Goal: Share content: Share content

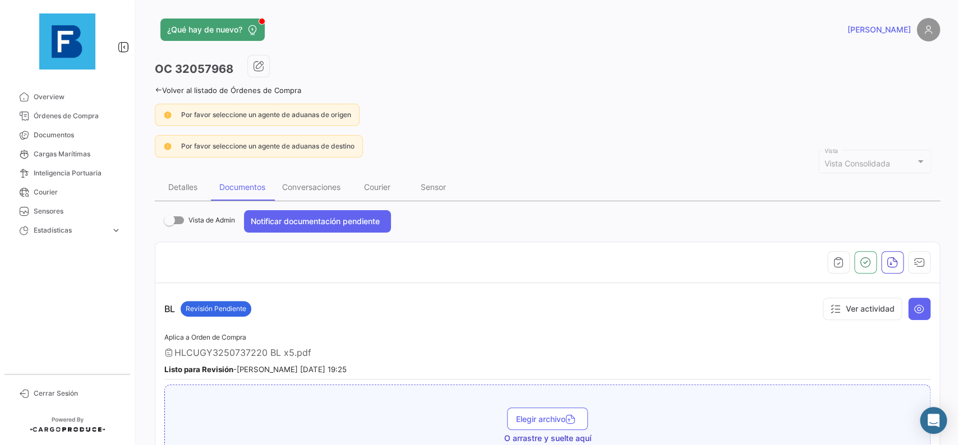
scroll to position [50, 0]
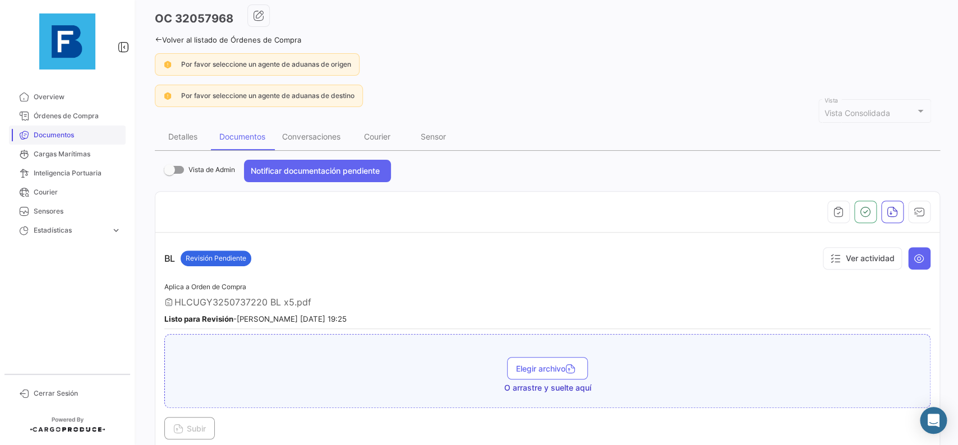
click at [89, 140] on link "Documentos" at bounding box center [67, 135] width 117 height 19
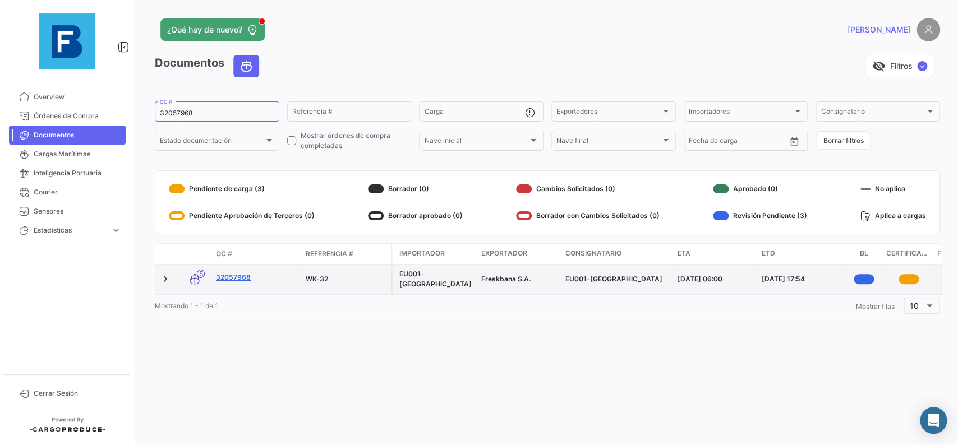
click at [222, 281] on link "32057968" at bounding box center [256, 278] width 81 height 10
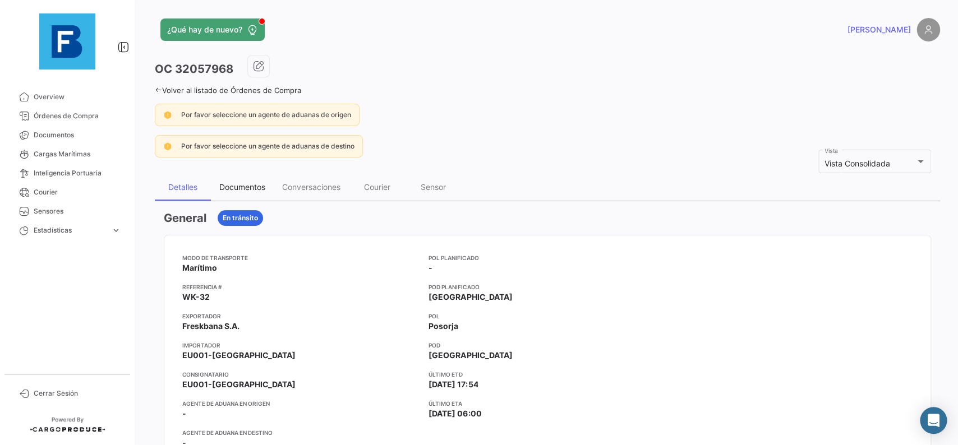
click at [268, 184] on div "Documentos" at bounding box center [242, 187] width 63 height 27
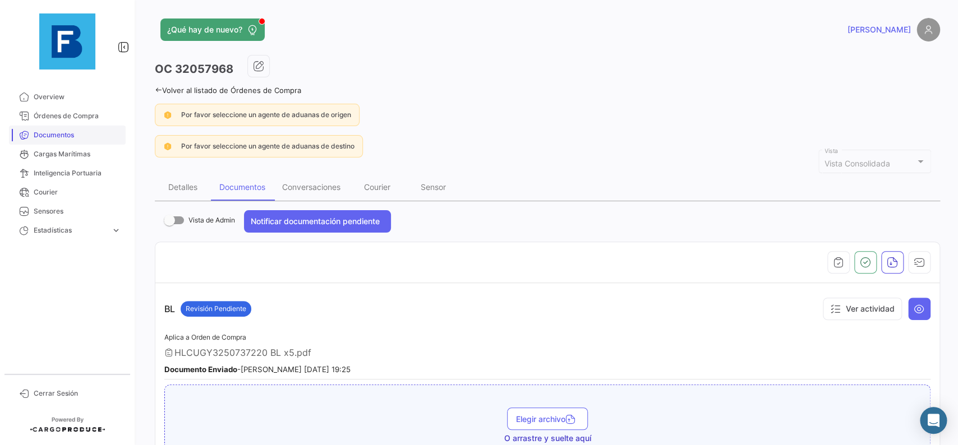
click at [53, 139] on span "Documentos" at bounding box center [77, 135] width 87 height 10
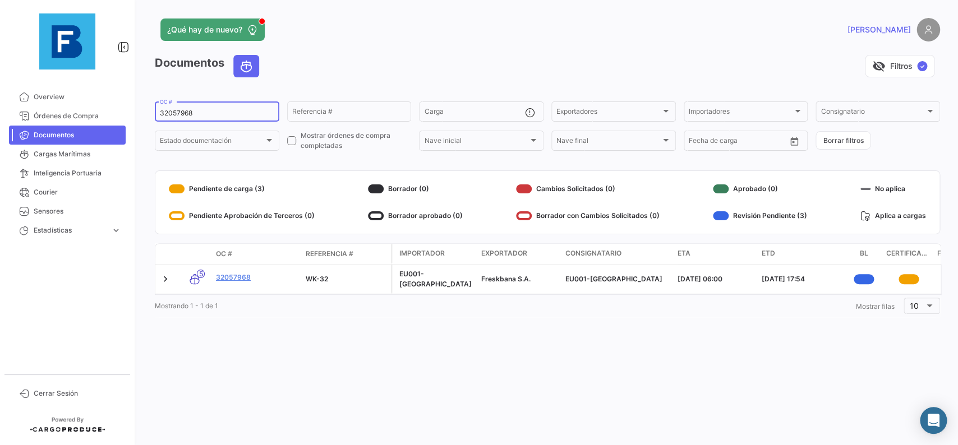
drag, startPoint x: 213, startPoint y: 116, endPoint x: 142, endPoint y: 113, distance: 70.7
click at [160, 113] on input "32057968" at bounding box center [217, 113] width 114 height 8
paste input "28631502"
type input "28631502"
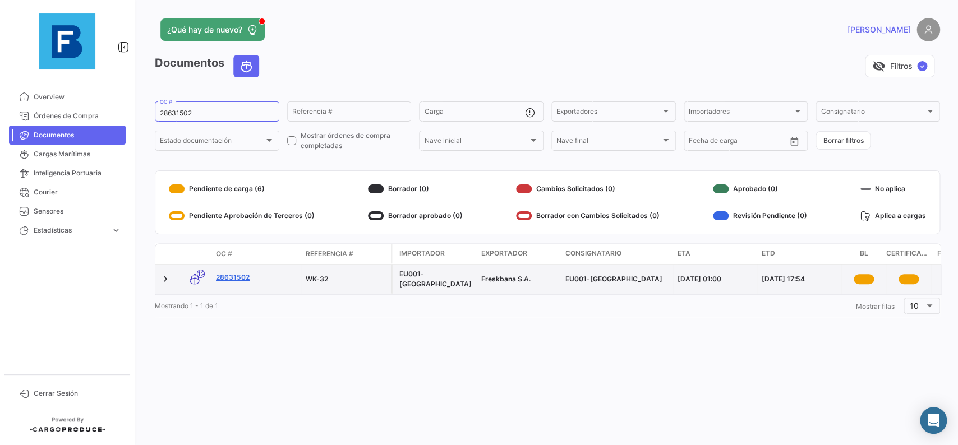
click at [240, 274] on link "28631502" at bounding box center [256, 278] width 81 height 10
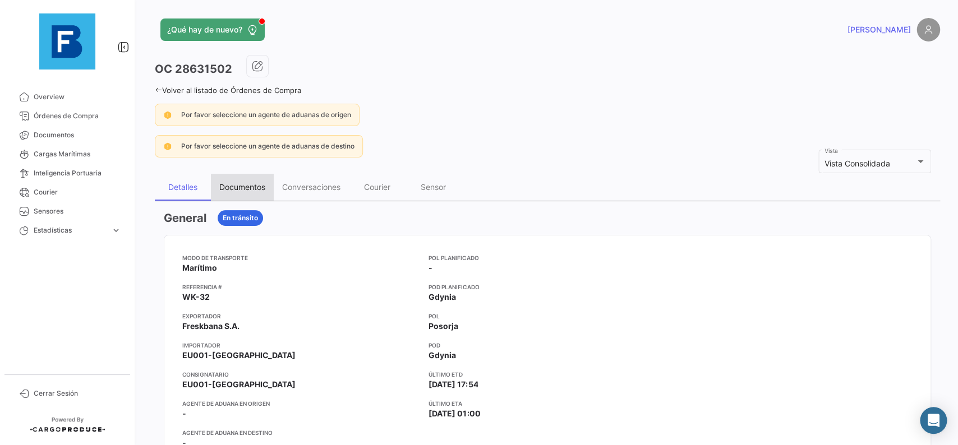
click at [232, 188] on div "Documentos" at bounding box center [242, 187] width 46 height 10
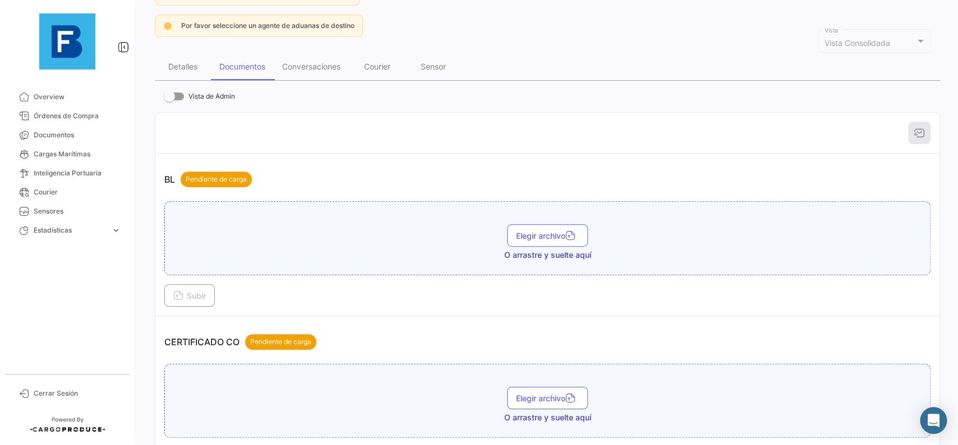
scroll to position [126, 0]
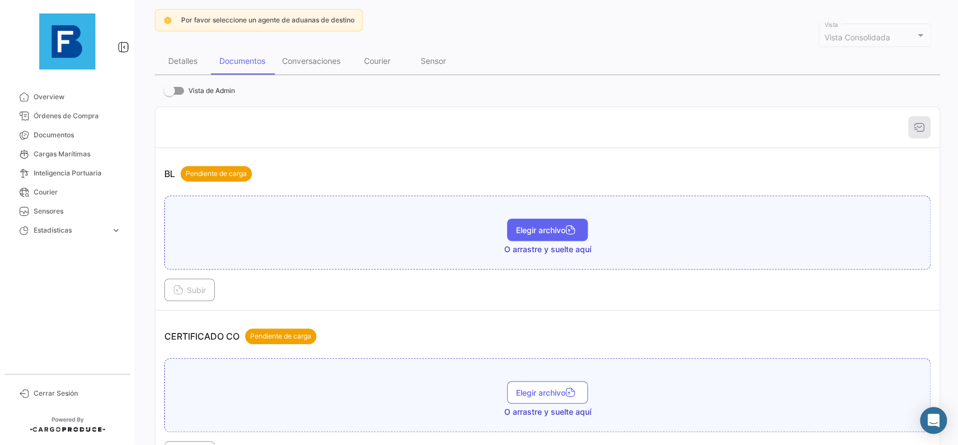
click at [536, 238] on button "Elegir archivo" at bounding box center [547, 230] width 81 height 22
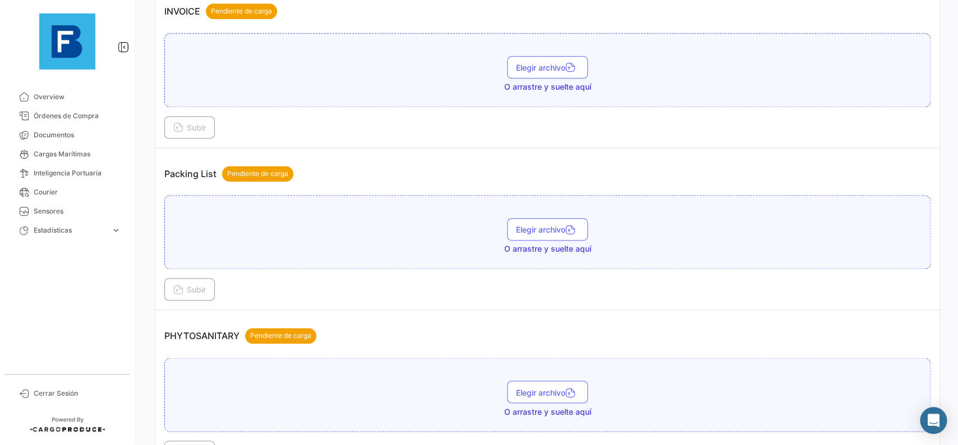
scroll to position [631, 0]
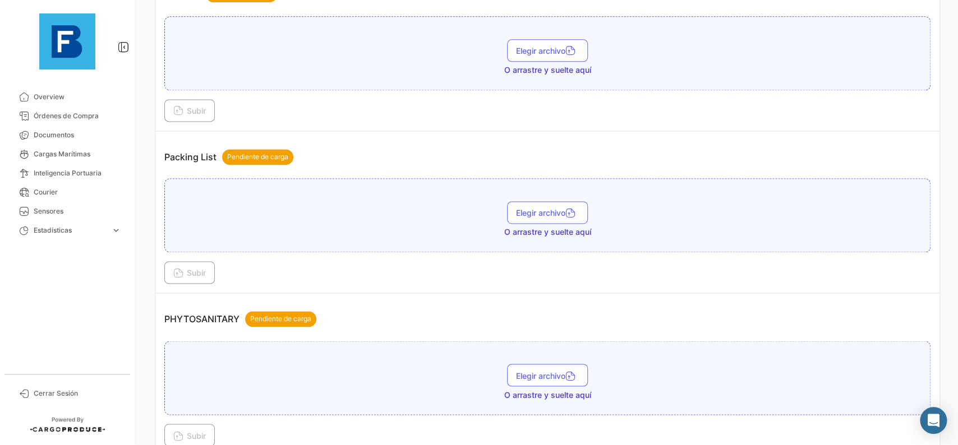
drag, startPoint x: 529, startPoint y: 196, endPoint x: 530, endPoint y: 204, distance: 8.4
click at [530, 201] on div "Elegir archivo O arrastre y suelte aquí" at bounding box center [547, 215] width 766 height 74
click at [533, 210] on button "Elegir archivo" at bounding box center [547, 212] width 81 height 22
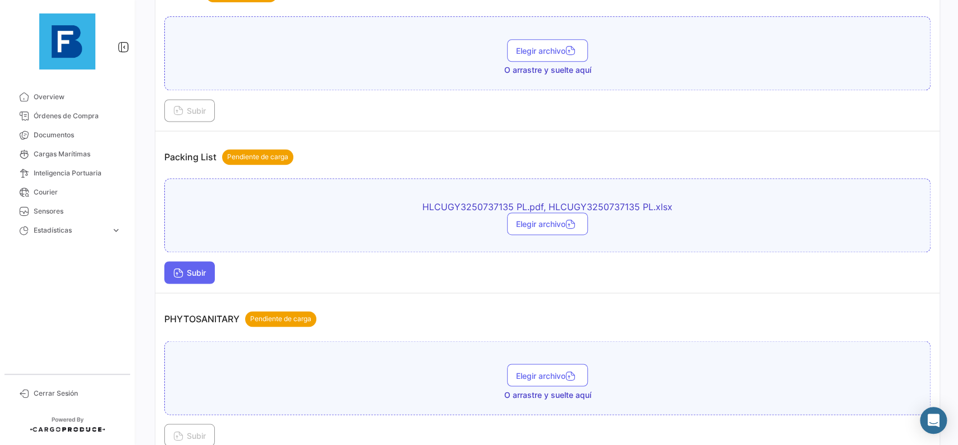
click at [199, 284] on button "Subir" at bounding box center [189, 272] width 50 height 22
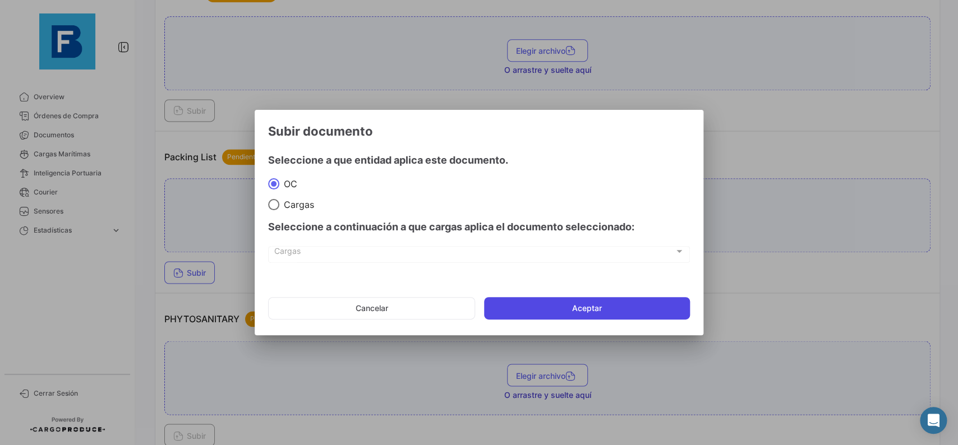
drag, startPoint x: 590, startPoint y: 287, endPoint x: 594, endPoint y: 297, distance: 11.2
click at [590, 292] on app-documents-upload-select "Subir documento Seleccione a que entidad aplica este documento. OC Cargas Selec…" at bounding box center [479, 225] width 422 height 204
click at [594, 297] on button "Aceptar" at bounding box center [587, 308] width 206 height 22
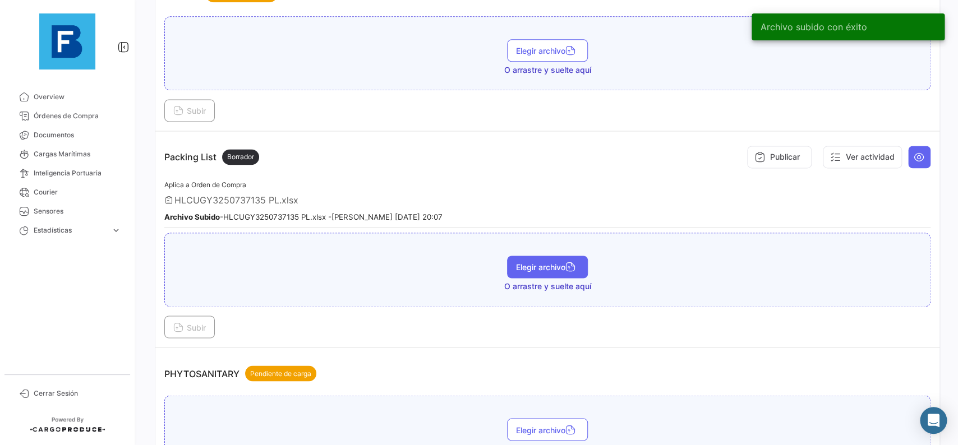
click at [533, 274] on button "Elegir archivo" at bounding box center [547, 267] width 81 height 22
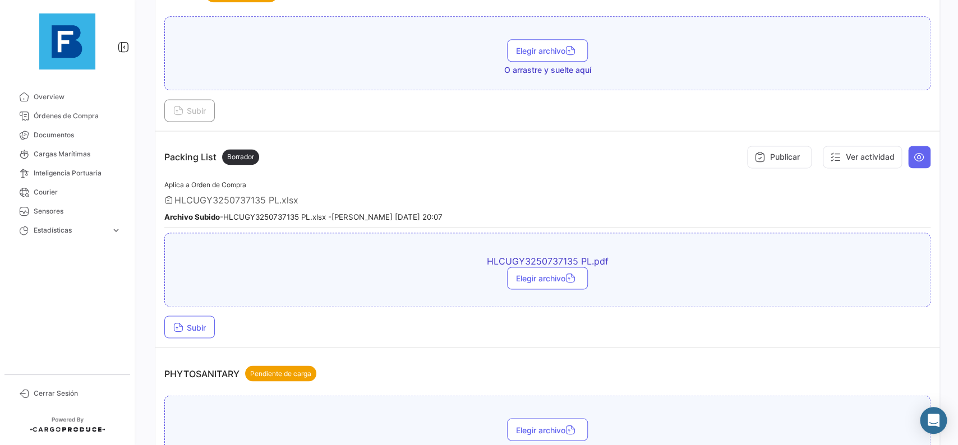
click at [204, 314] on div "HLCUGY3250737135 PL.pdf Elegir archivo Subir" at bounding box center [547, 285] width 766 height 105
click at [202, 320] on button "Subir" at bounding box center [189, 327] width 50 height 22
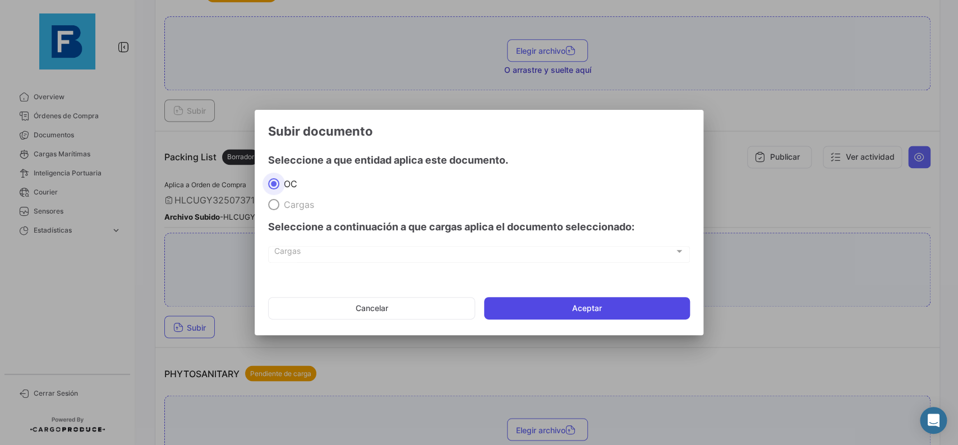
click at [615, 301] on button "Aceptar" at bounding box center [587, 308] width 206 height 22
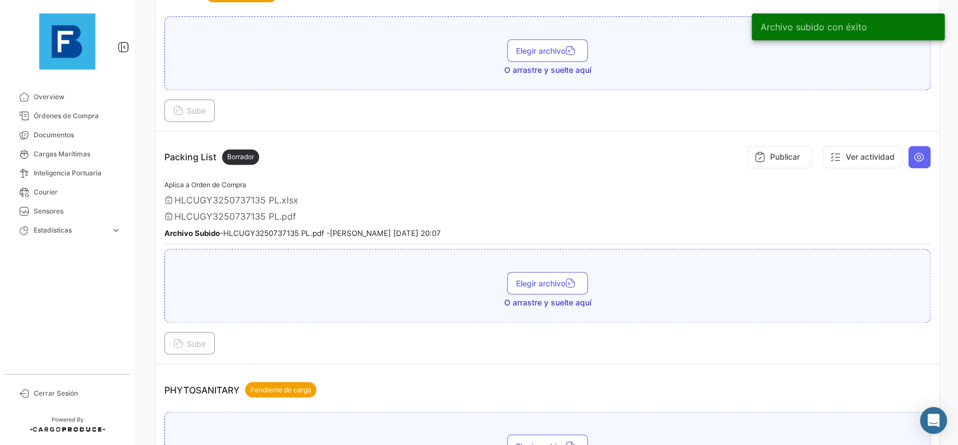
scroll to position [820, 0]
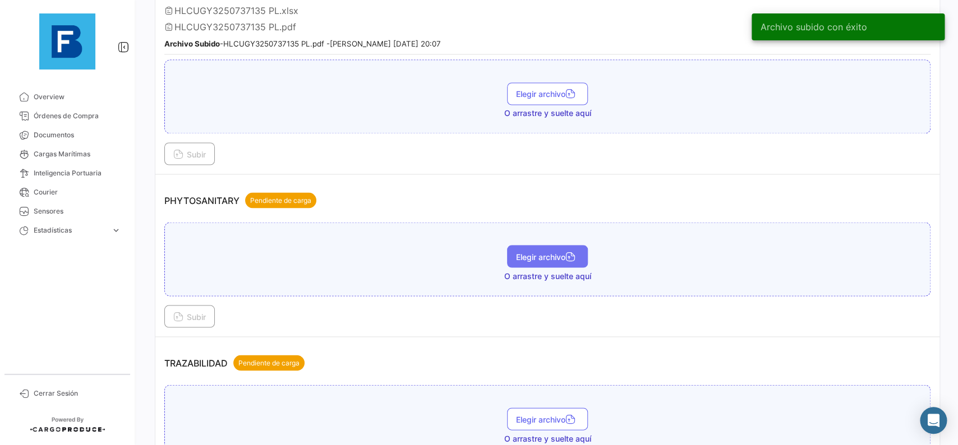
click at [515, 266] on button "Elegir archivo" at bounding box center [547, 256] width 81 height 22
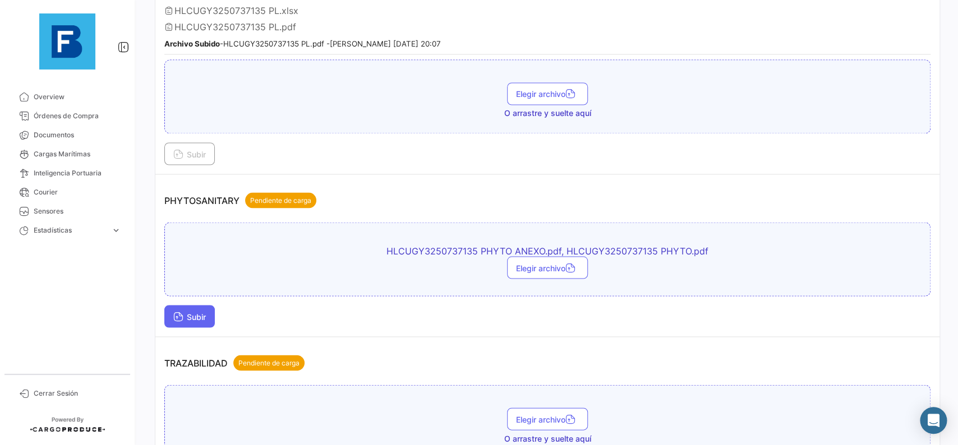
click at [205, 316] on span "Subir" at bounding box center [189, 317] width 33 height 10
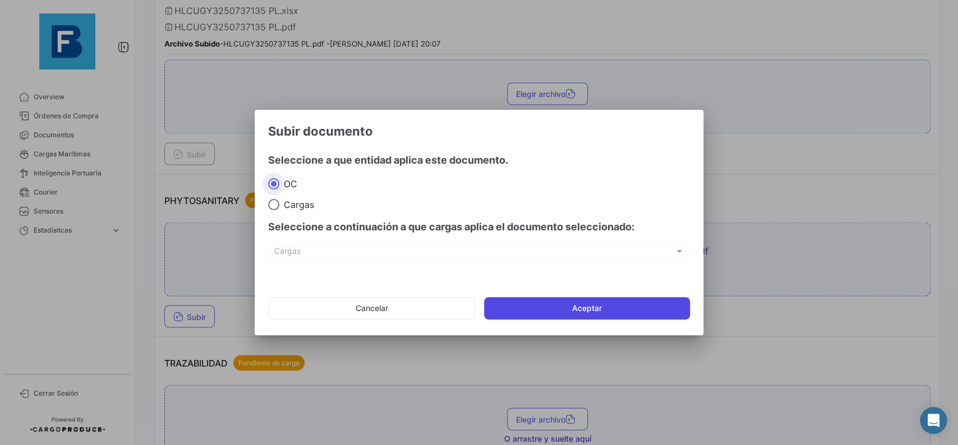
click at [603, 298] on button "Aceptar" at bounding box center [587, 308] width 206 height 22
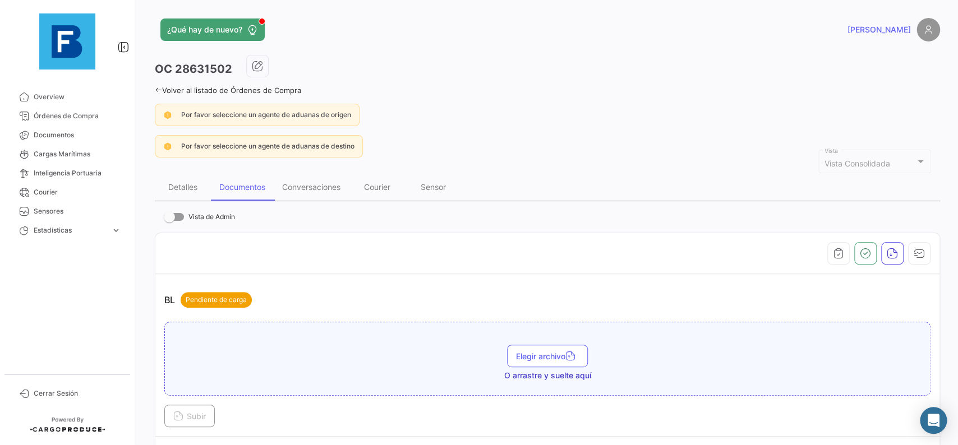
scroll to position [126, 0]
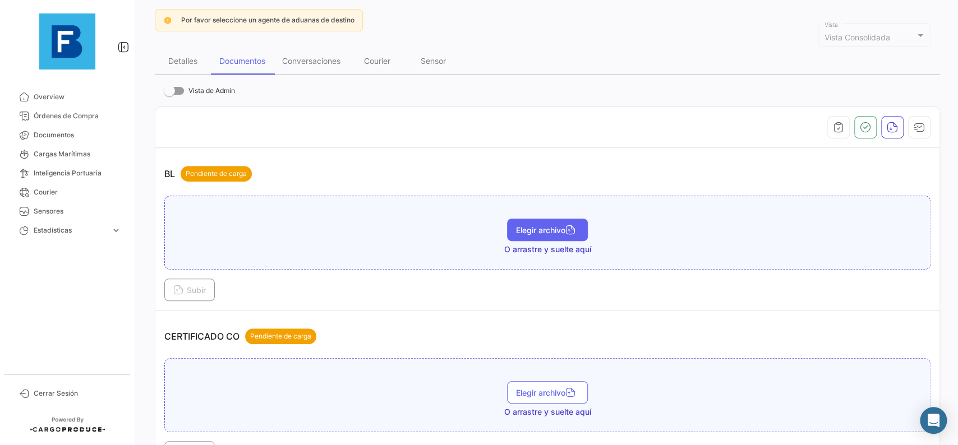
click at [529, 229] on span "Elegir archivo" at bounding box center [547, 230] width 63 height 10
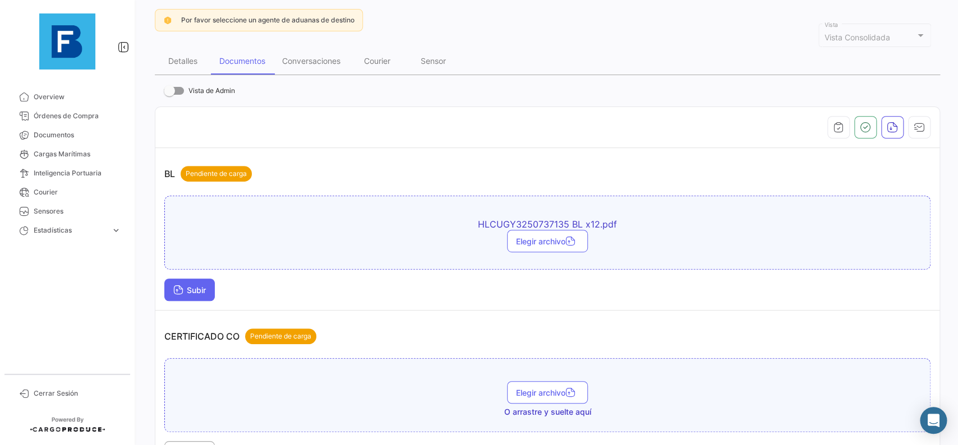
click at [183, 285] on button "Subir" at bounding box center [189, 290] width 50 height 22
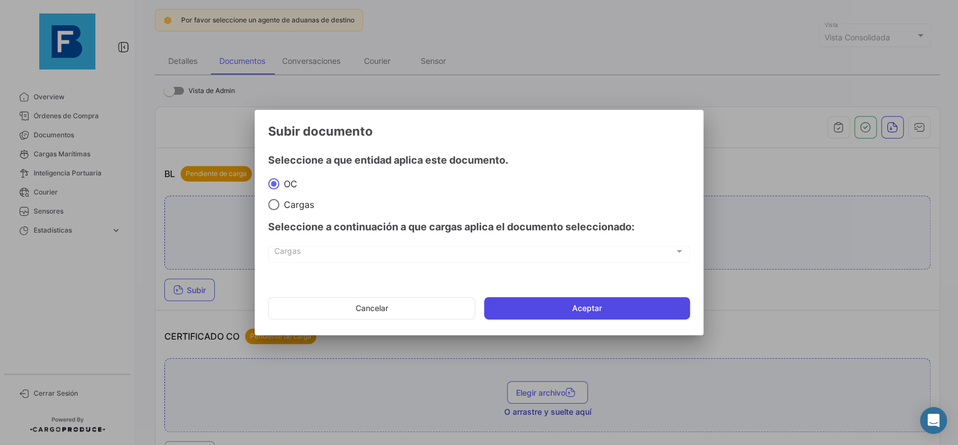
click at [548, 306] on button "Aceptar" at bounding box center [587, 308] width 206 height 22
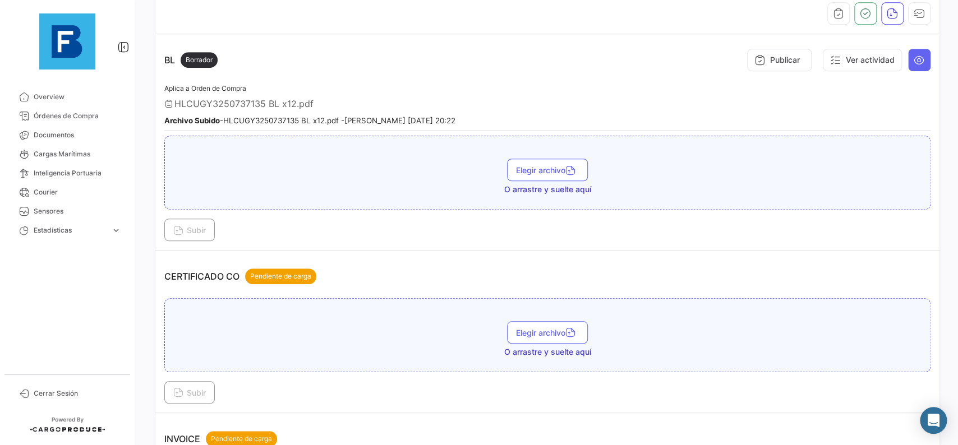
scroll to position [50, 0]
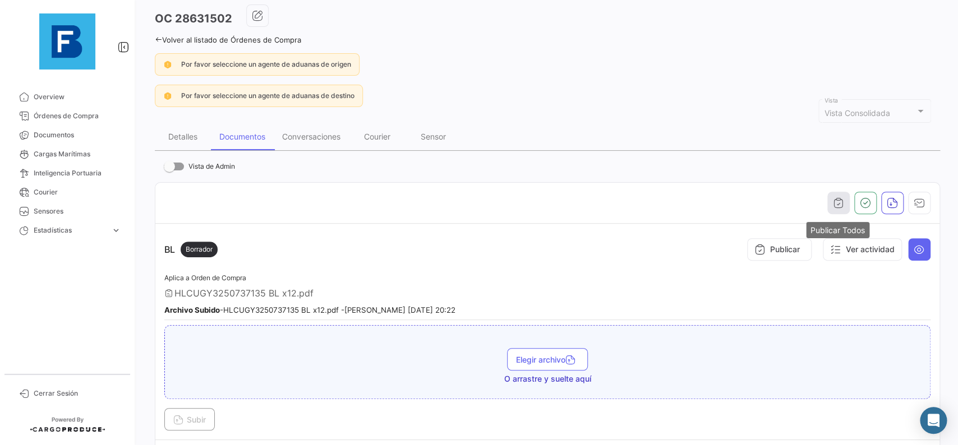
click at [846, 210] on button "button" at bounding box center [838, 203] width 22 height 22
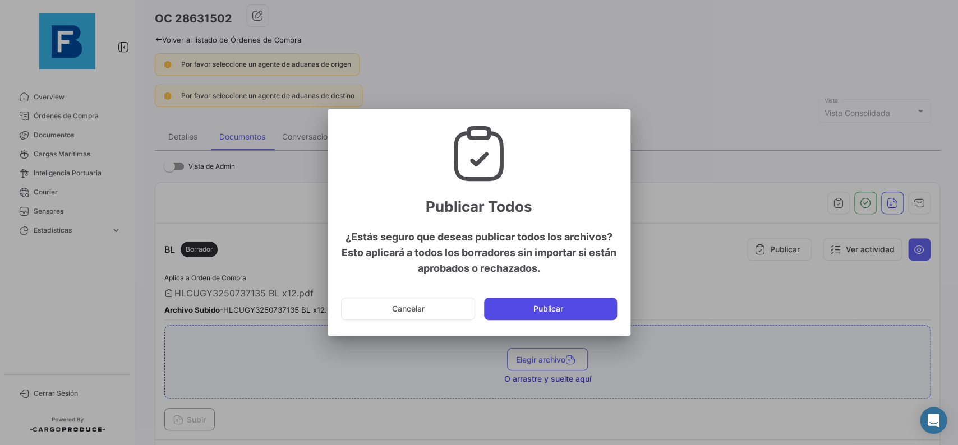
click at [589, 314] on button "Publicar" at bounding box center [550, 309] width 133 height 22
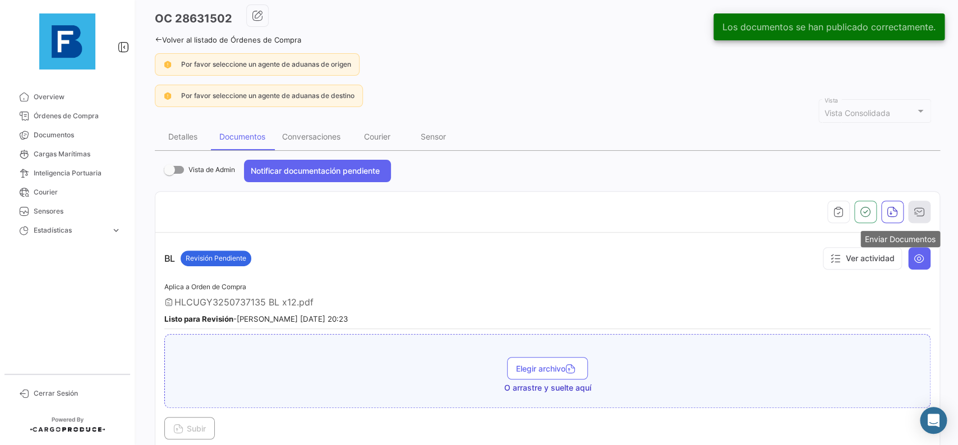
click at [928, 205] on button "button" at bounding box center [919, 212] width 22 height 22
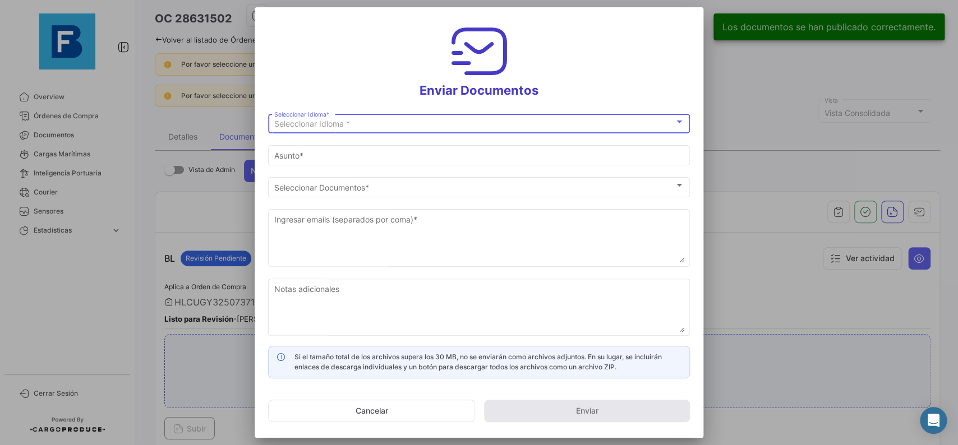
click at [518, 122] on div "Seleccionar Idioma *" at bounding box center [474, 124] width 400 height 10
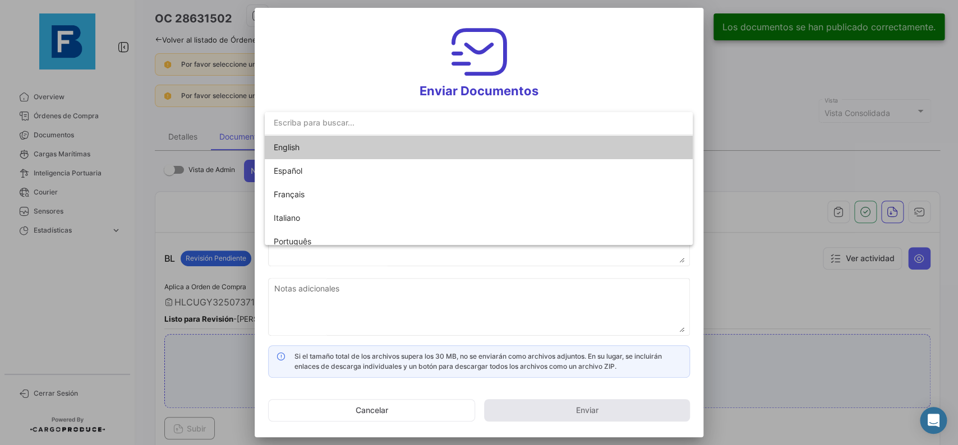
click at [493, 157] on mat-option "English" at bounding box center [479, 148] width 428 height 24
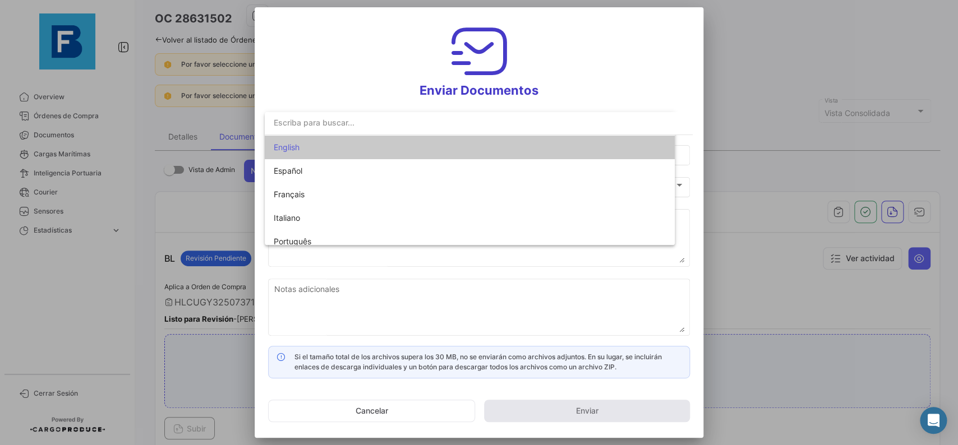
type input "[PERSON_NAME] has shared the documents of PO # 28631502 with you"
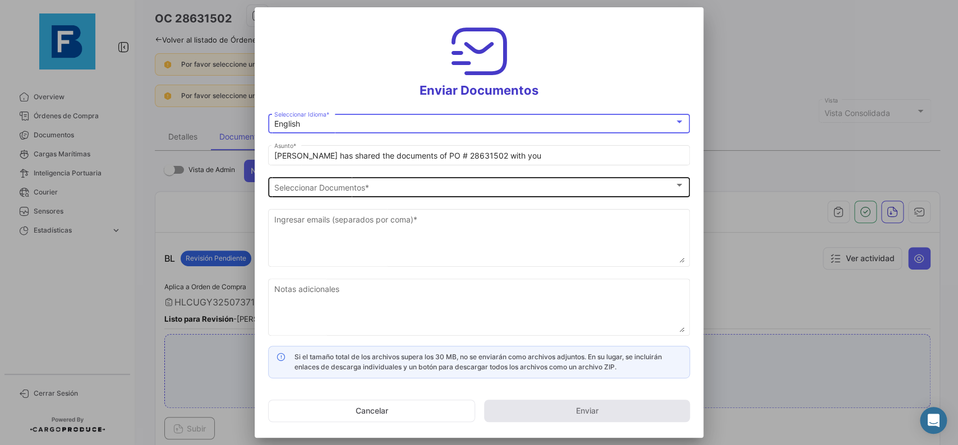
click at [476, 190] on div "Seleccionar Documentos" at bounding box center [474, 188] width 400 height 10
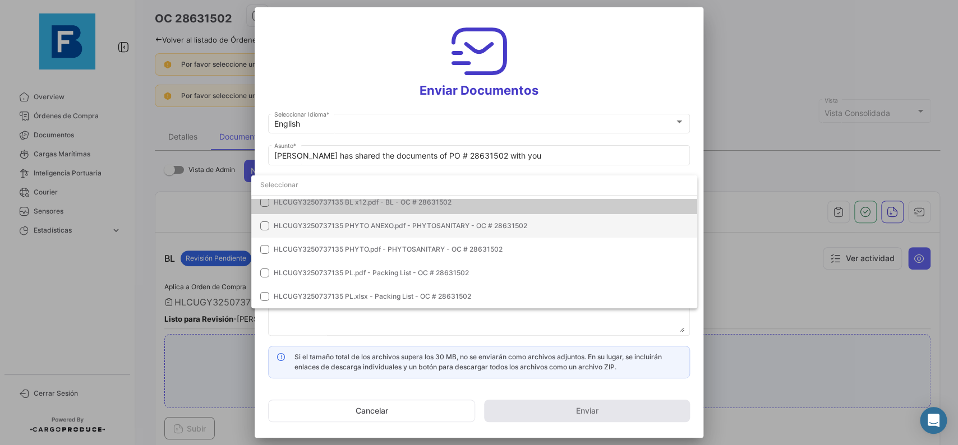
scroll to position [0, 0]
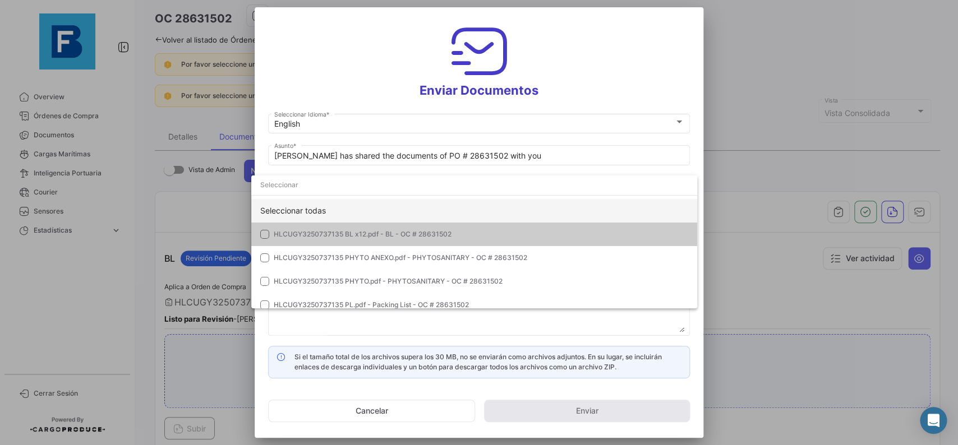
click at [481, 202] on div "Seleccionar todas" at bounding box center [474, 211] width 446 height 24
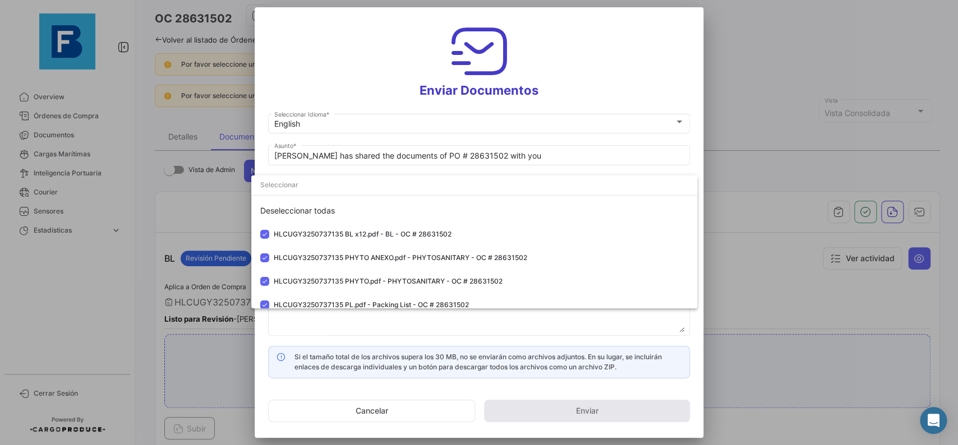
click at [700, 165] on div at bounding box center [479, 222] width 958 height 445
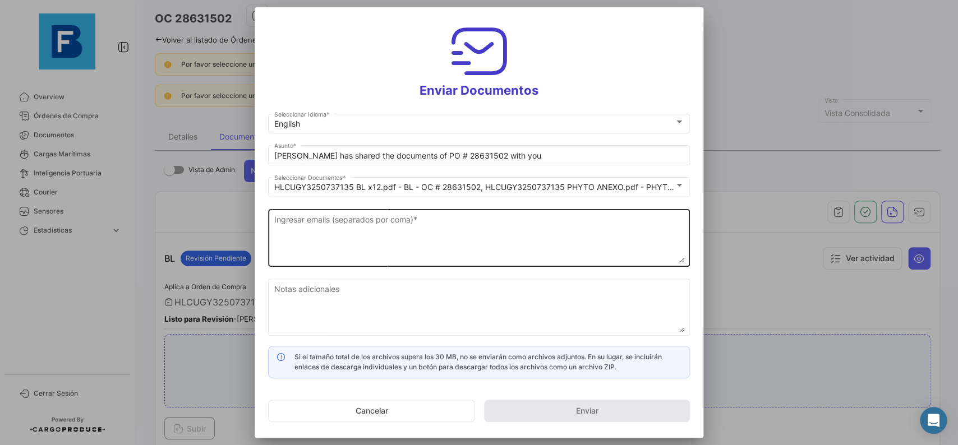
click at [451, 228] on textarea "Ingresar emails (separados por coma) *" at bounding box center [479, 238] width 410 height 49
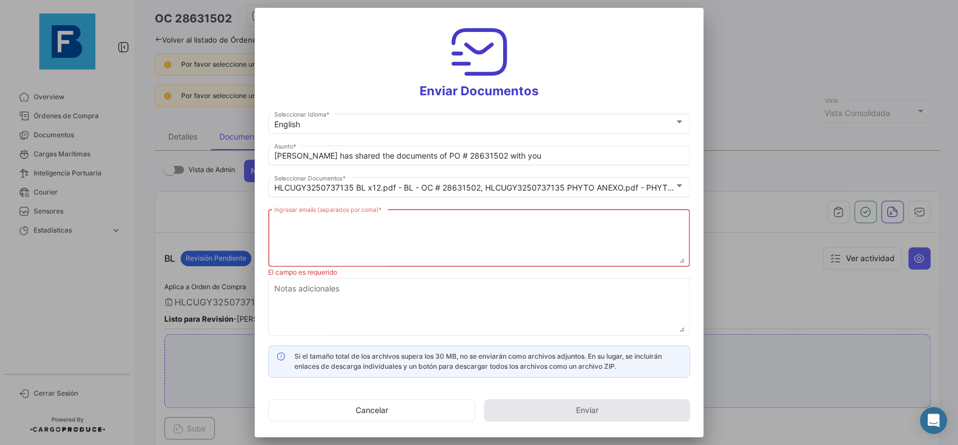
paste textarea "[PERSON_NAME][EMAIL_ADDRESS][DOMAIN_NAME],[DOMAIN_NAME][EMAIL_ADDRESS][DOMAIN_N…"
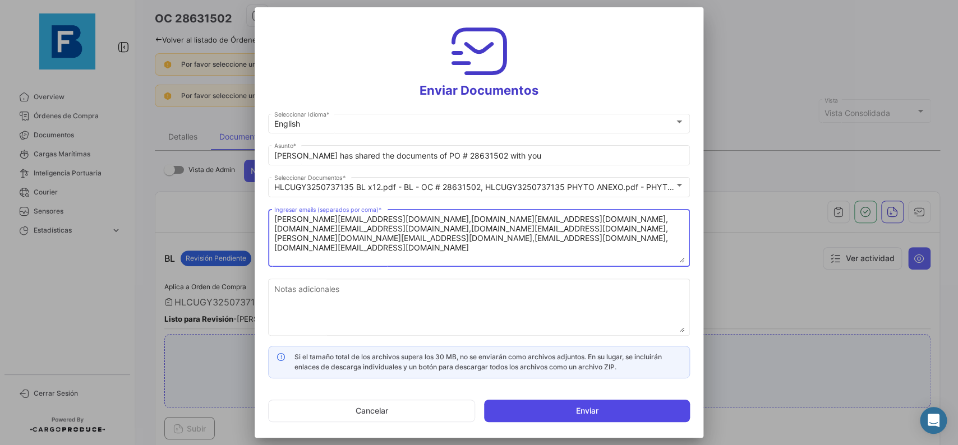
type textarea "[PERSON_NAME][EMAIL_ADDRESS][DOMAIN_NAME],[DOMAIN_NAME][EMAIL_ADDRESS][DOMAIN_N…"
click at [583, 415] on button "Enviar" at bounding box center [587, 411] width 206 height 22
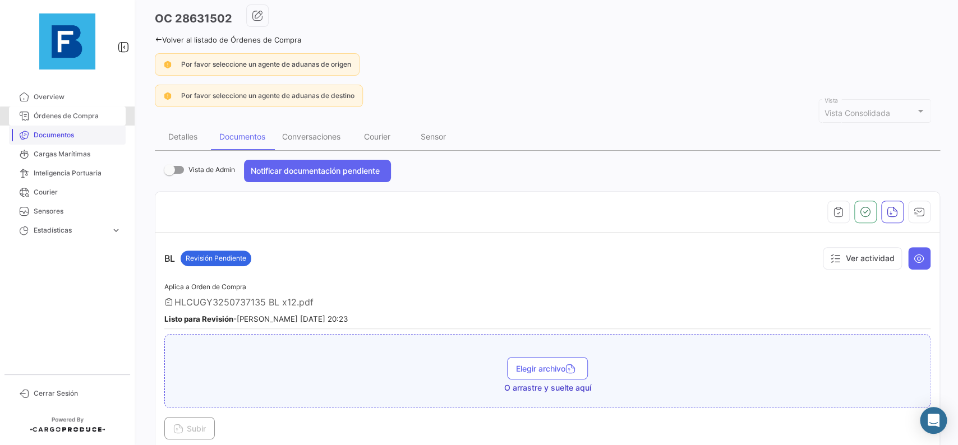
click at [77, 126] on mat-nav-list "Overview Órdenes de Compra Documentos Cargas Marítimas Inteligencia Portuaria C…" at bounding box center [67, 226] width 135 height 287
click at [76, 131] on span "Documentos" at bounding box center [77, 135] width 87 height 10
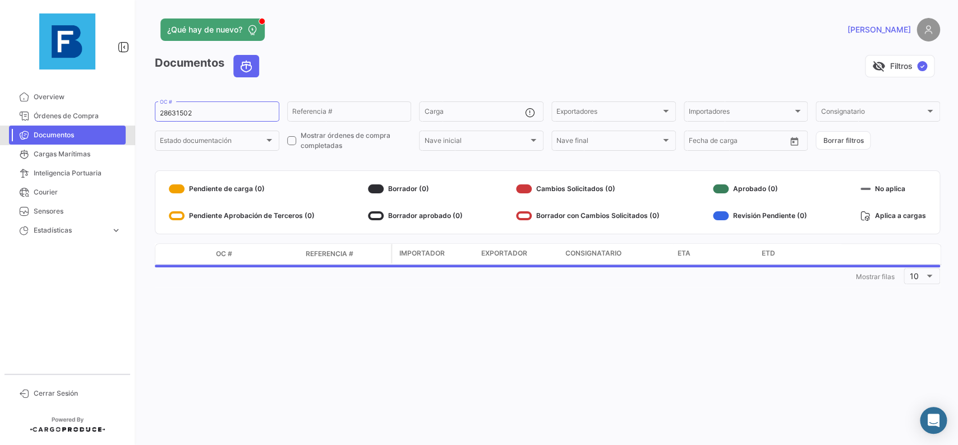
click at [48, 139] on span "Documentos" at bounding box center [77, 135] width 87 height 10
click at [207, 111] on input "28631502" at bounding box center [217, 113] width 114 height 8
drag, startPoint x: 219, startPoint y: 114, endPoint x: 132, endPoint y: 117, distance: 86.4
click at [160, 117] on input "28631502" at bounding box center [217, 113] width 114 height 8
paste input "19419744"
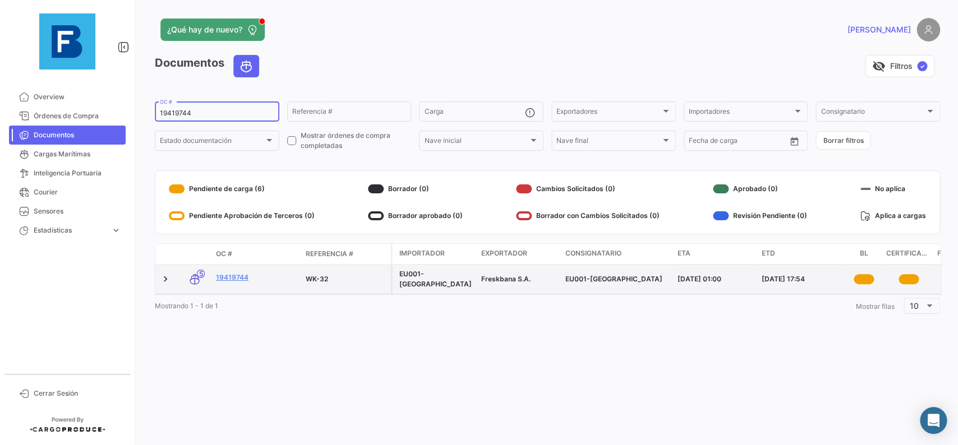
type input "19419744"
click at [236, 283] on div "19419744" at bounding box center [256, 279] width 81 height 13
click at [235, 281] on link "19419744" at bounding box center [256, 278] width 81 height 10
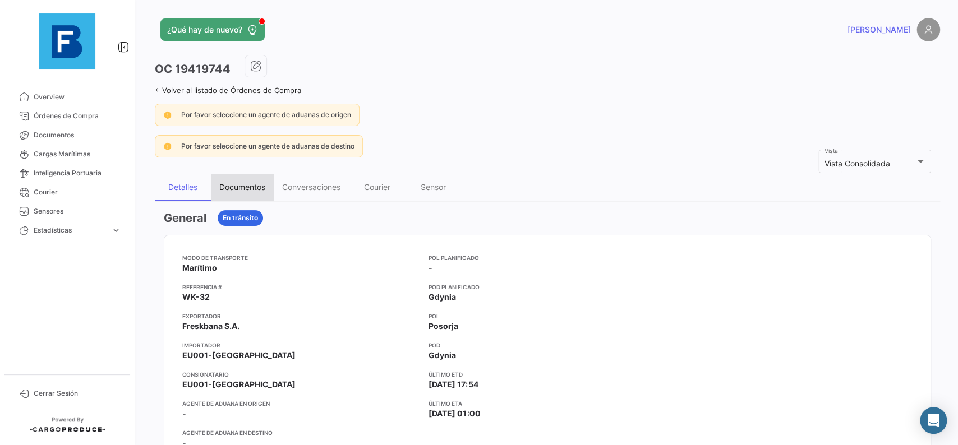
click at [222, 194] on div "Documentos" at bounding box center [242, 187] width 63 height 27
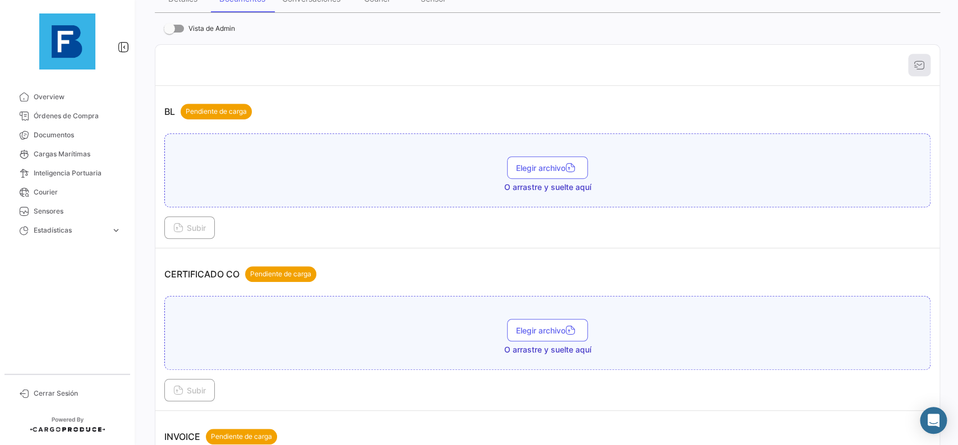
scroll to position [190, 0]
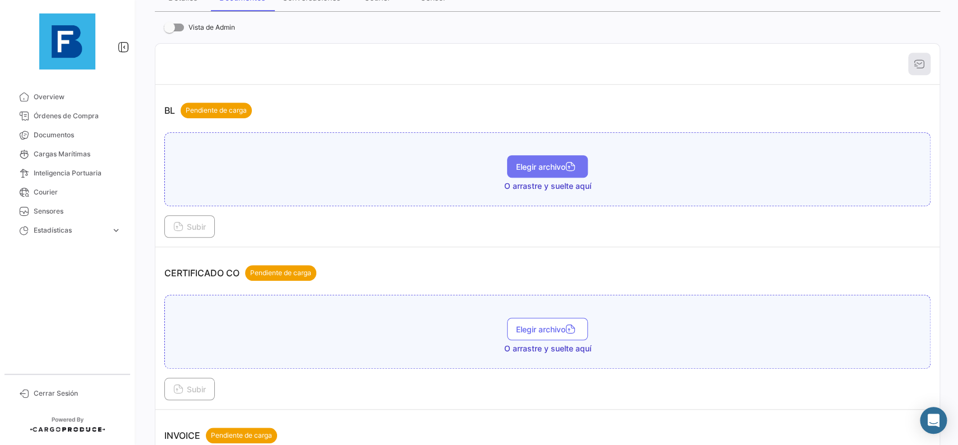
click at [558, 164] on span "Elegir archivo" at bounding box center [547, 167] width 63 height 10
click at [199, 235] on button "Subir" at bounding box center [189, 226] width 50 height 22
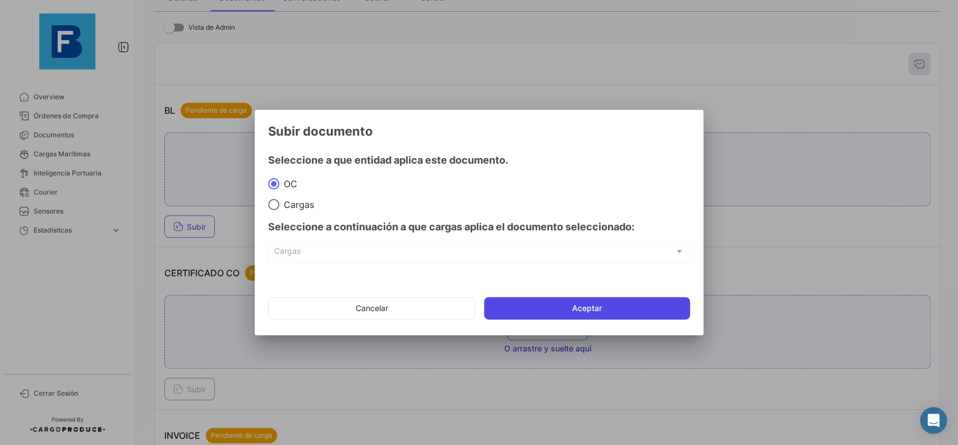
click at [539, 319] on button "Aceptar" at bounding box center [587, 308] width 206 height 22
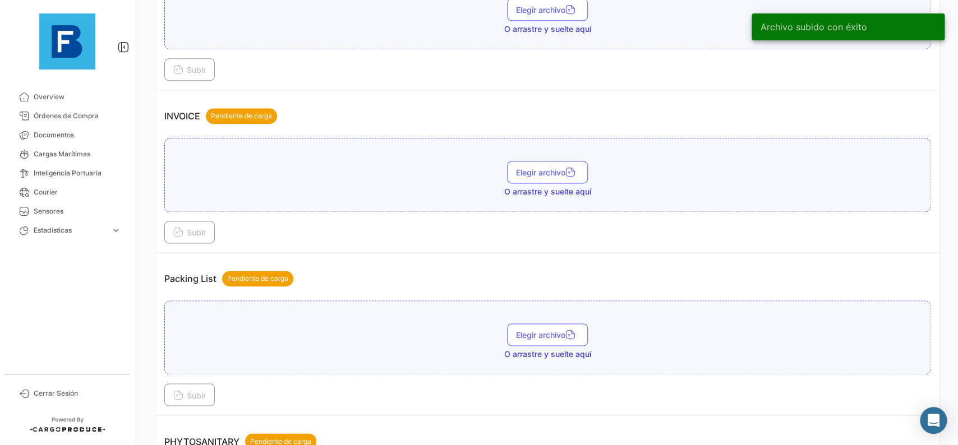
scroll to position [568, 0]
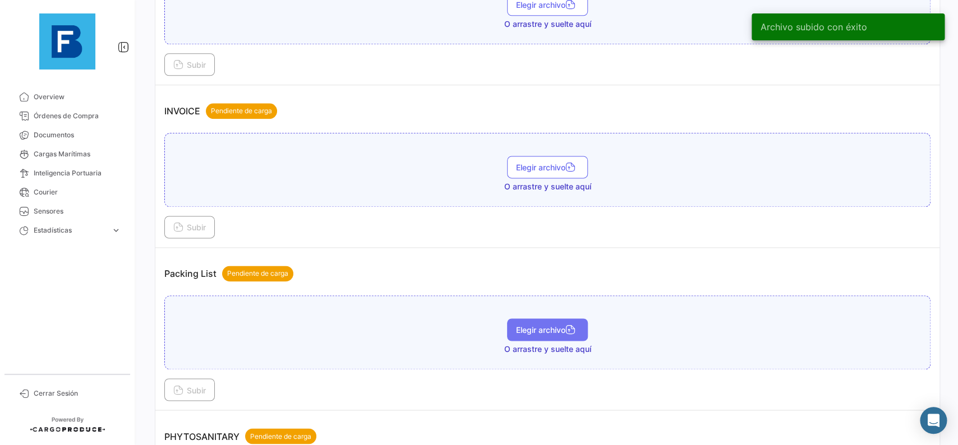
click at [564, 325] on button "Elegir archivo" at bounding box center [547, 330] width 81 height 22
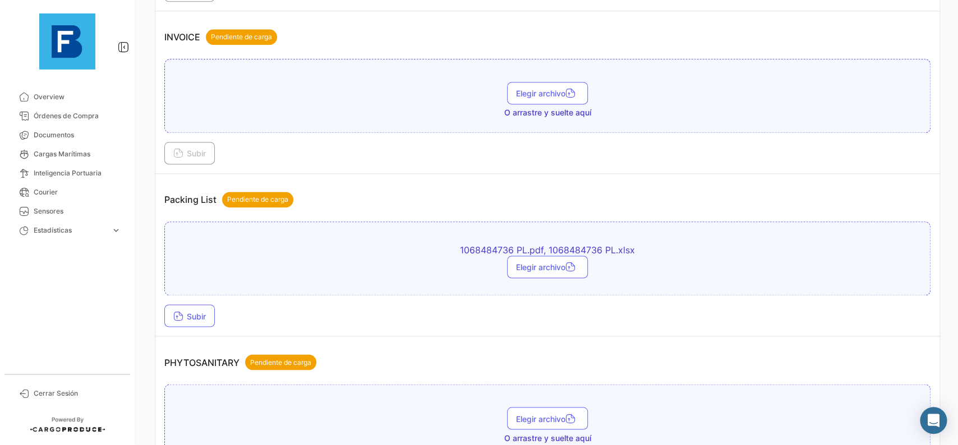
scroll to position [694, 0]
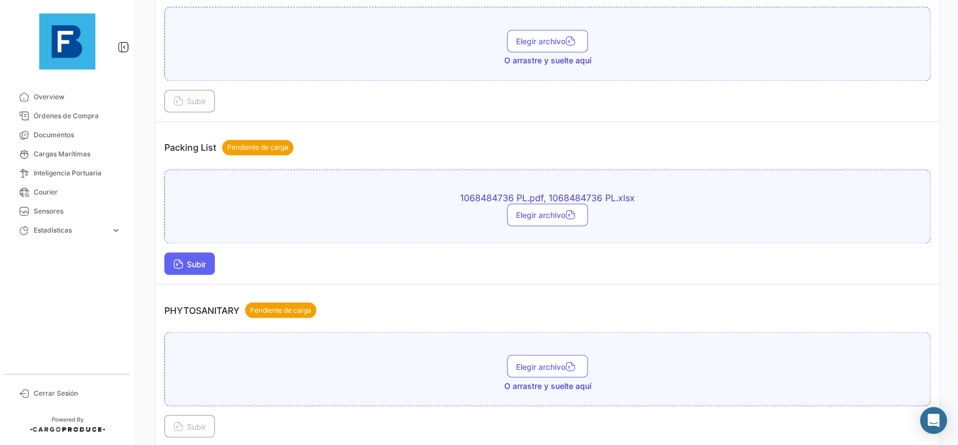
click at [196, 260] on button "Subir" at bounding box center [189, 263] width 50 height 22
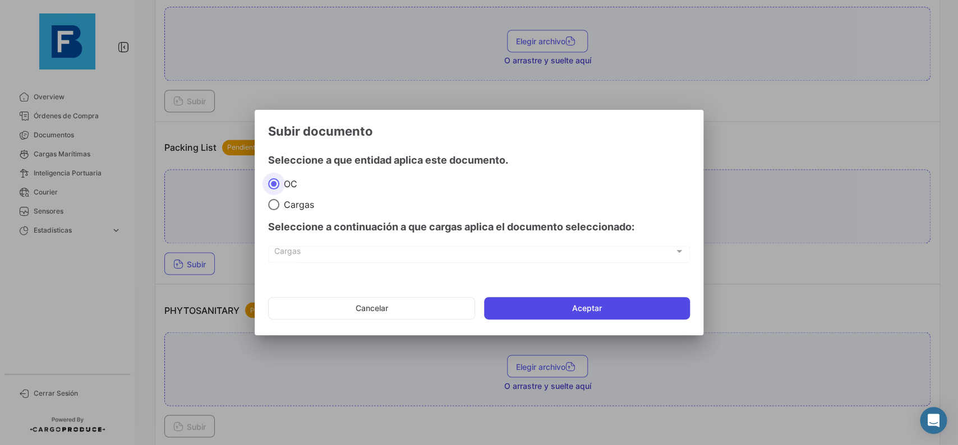
click at [504, 311] on button "Aceptar" at bounding box center [587, 308] width 206 height 22
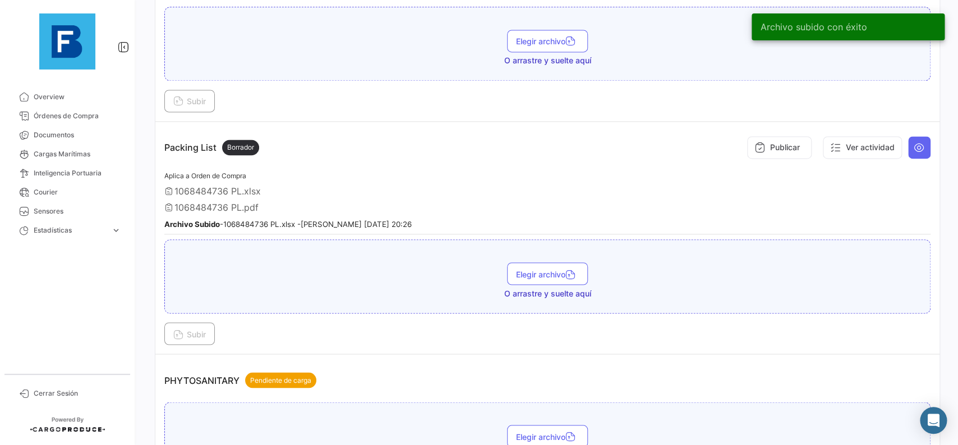
scroll to position [820, 0]
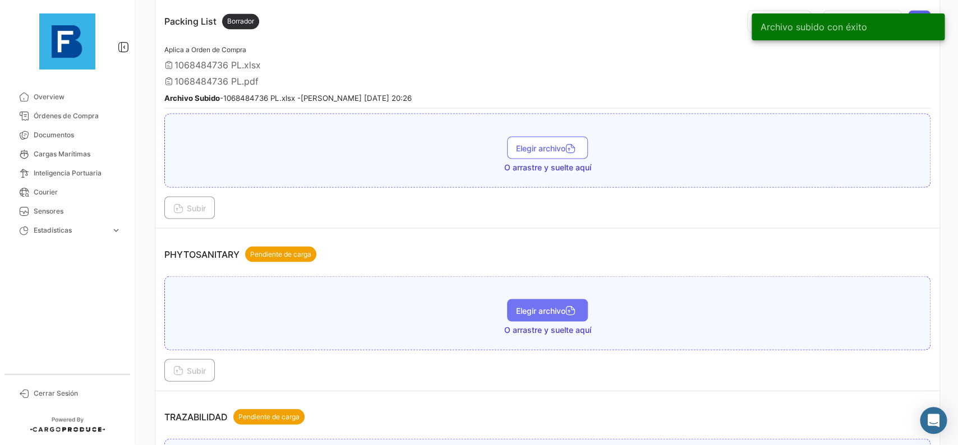
click at [521, 313] on span "Elegir archivo" at bounding box center [547, 311] width 63 height 10
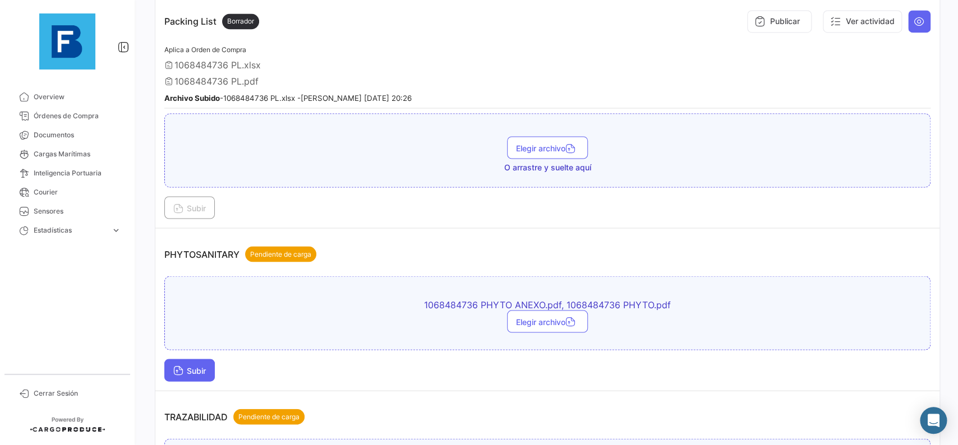
click at [205, 372] on span "Subir" at bounding box center [189, 371] width 33 height 10
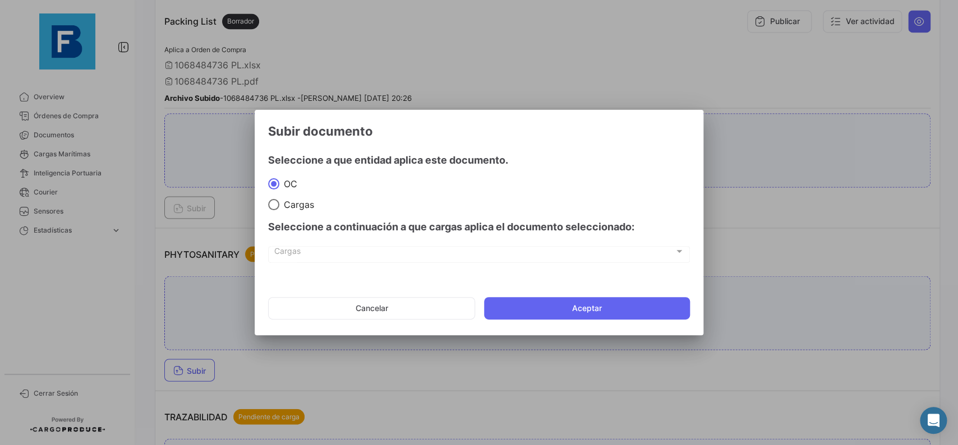
click at [559, 325] on mat-dialog-actions "Cancelar Aceptar" at bounding box center [479, 308] width 422 height 38
click at [542, 311] on button "Aceptar" at bounding box center [587, 308] width 206 height 22
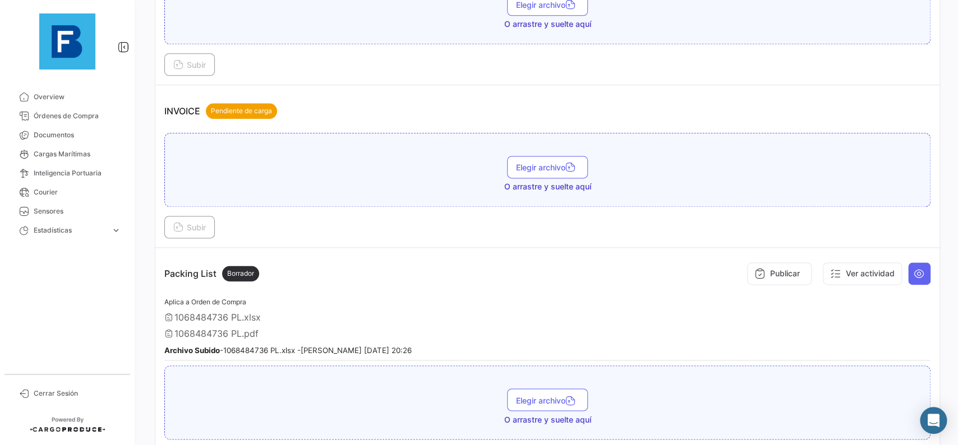
scroll to position [190, 0]
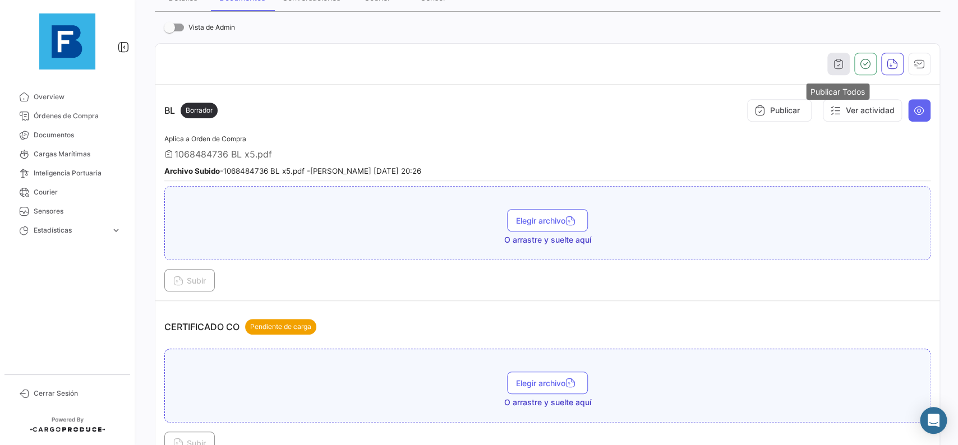
click at [842, 62] on icon "button" at bounding box center [838, 63] width 11 height 11
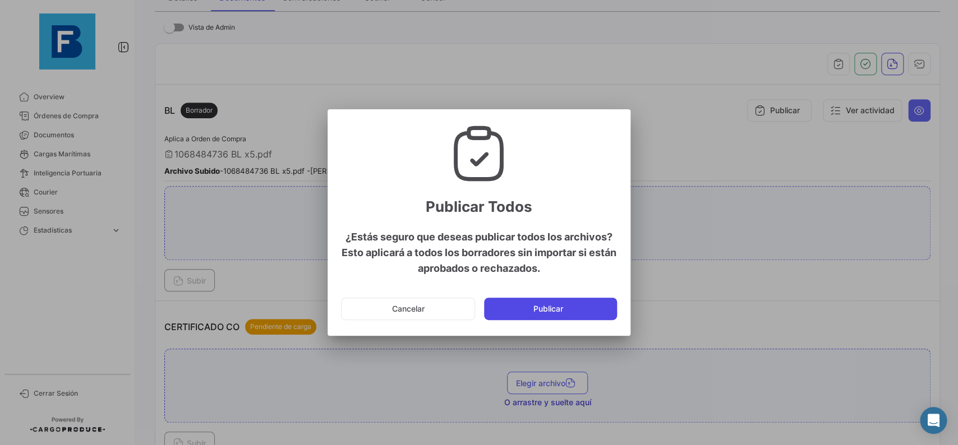
click at [602, 308] on button "Publicar" at bounding box center [550, 309] width 133 height 22
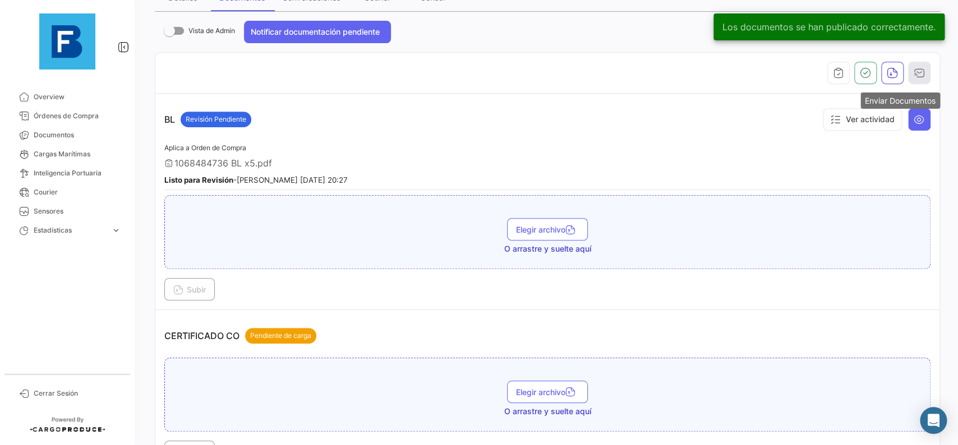
click at [916, 79] on icon "button" at bounding box center [918, 72] width 11 height 11
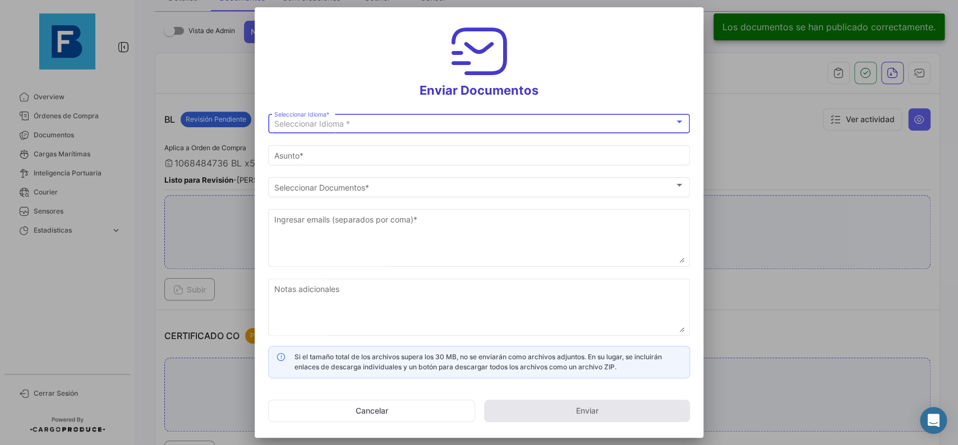
click at [549, 124] on div "Seleccionar Idioma *" at bounding box center [474, 124] width 400 height 10
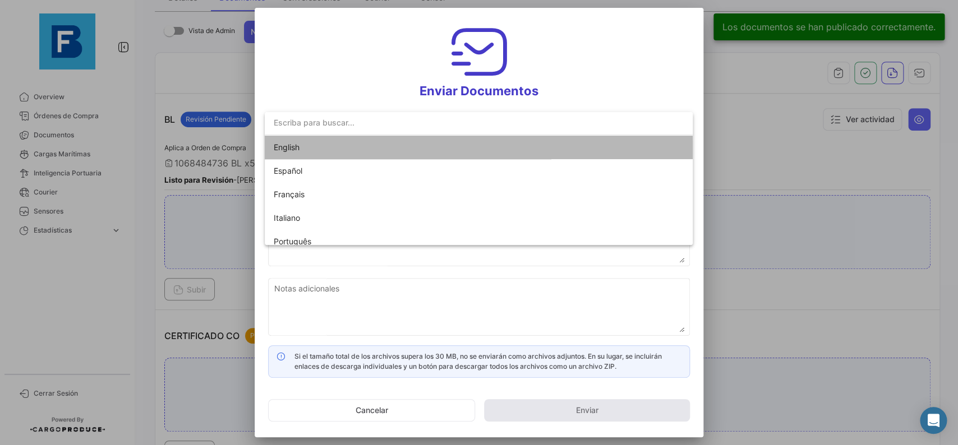
click at [465, 154] on mat-option "English" at bounding box center [479, 148] width 428 height 24
type input "[PERSON_NAME] has shared the documents of PO # 19419744 with you"
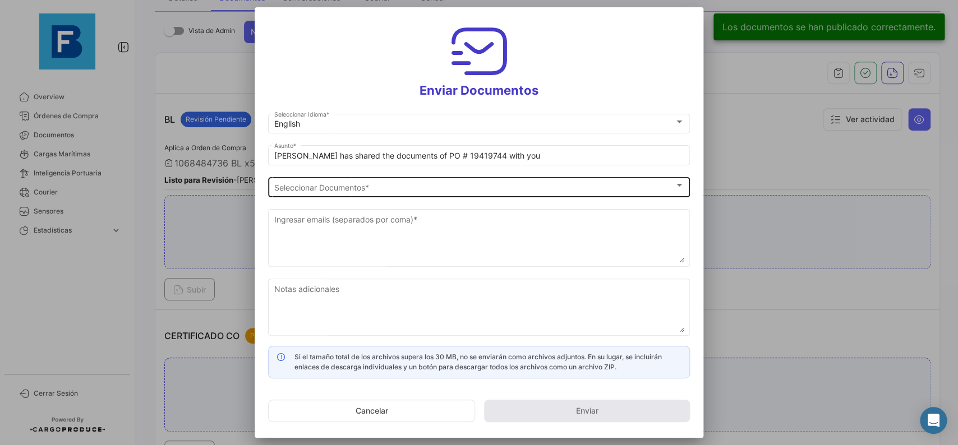
click at [434, 181] on div "Seleccionar Documentos Seleccionar Documentos *" at bounding box center [479, 186] width 410 height 22
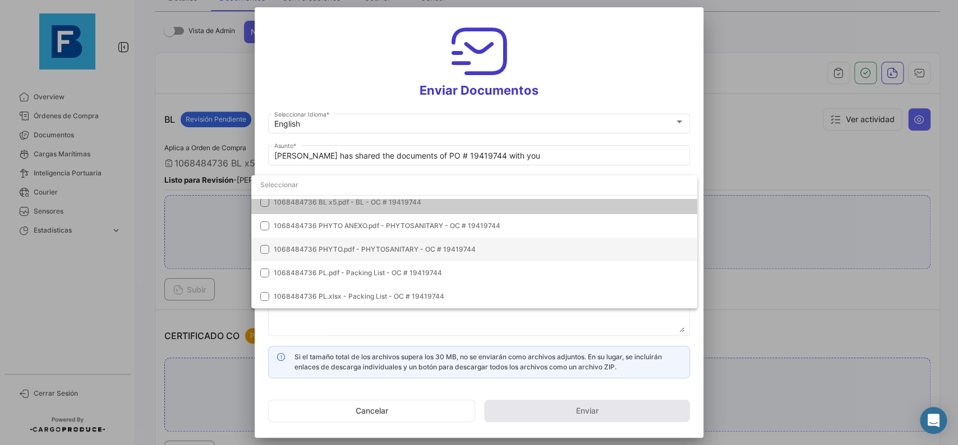
scroll to position [0, 0]
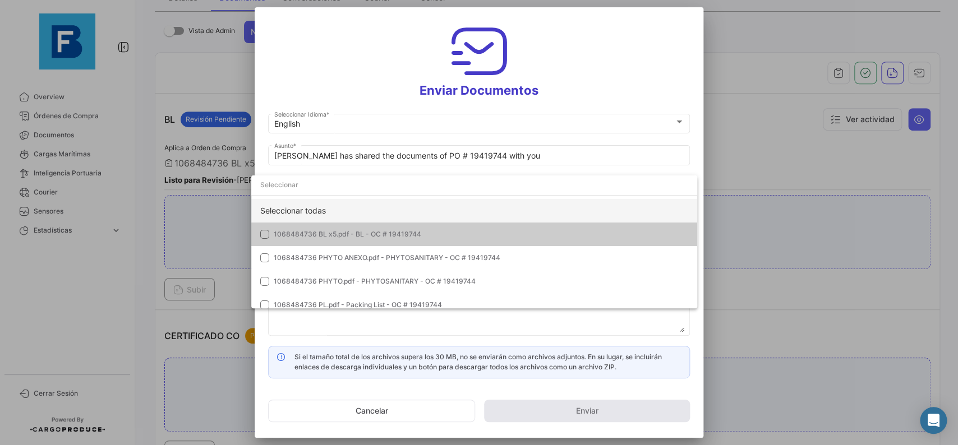
click at [522, 215] on div "Seleccionar todas" at bounding box center [474, 211] width 446 height 24
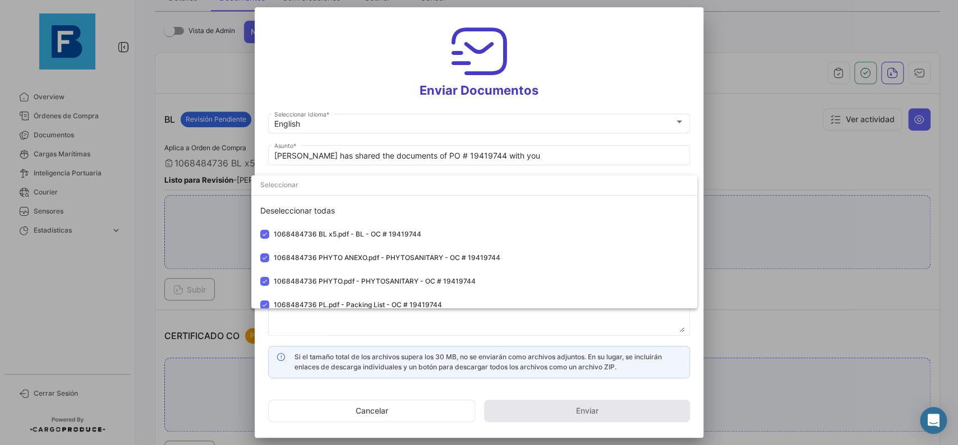
click at [695, 163] on div at bounding box center [479, 222] width 958 height 445
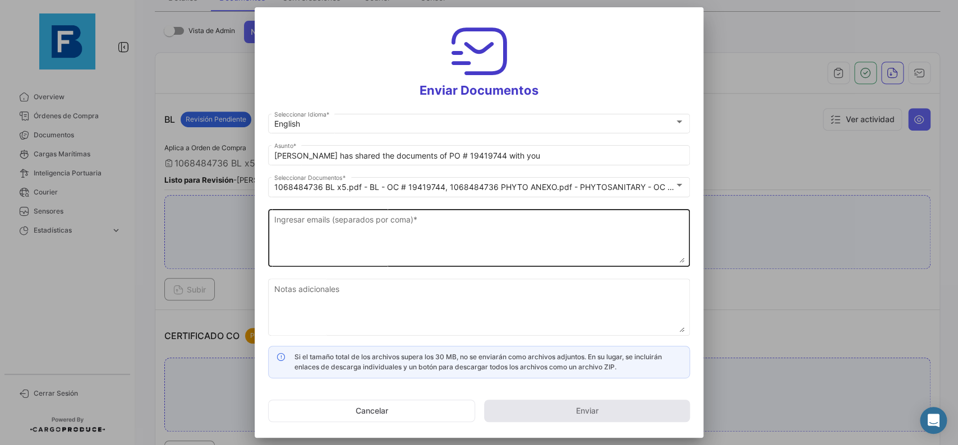
click at [348, 257] on textarea "Ingresar emails (separados por coma) *" at bounding box center [479, 238] width 410 height 49
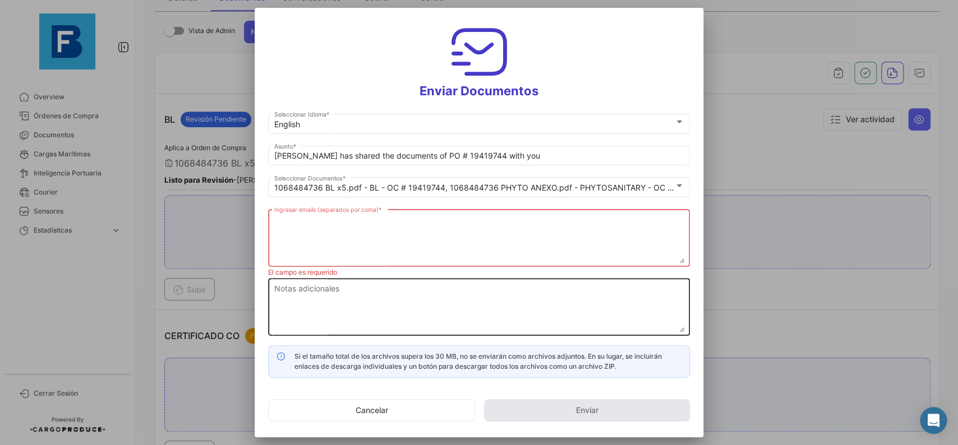
paste textarea "[PERSON_NAME][EMAIL_ADDRESS][DOMAIN_NAME],[DOMAIN_NAME][EMAIL_ADDRESS][DOMAIN_N…"
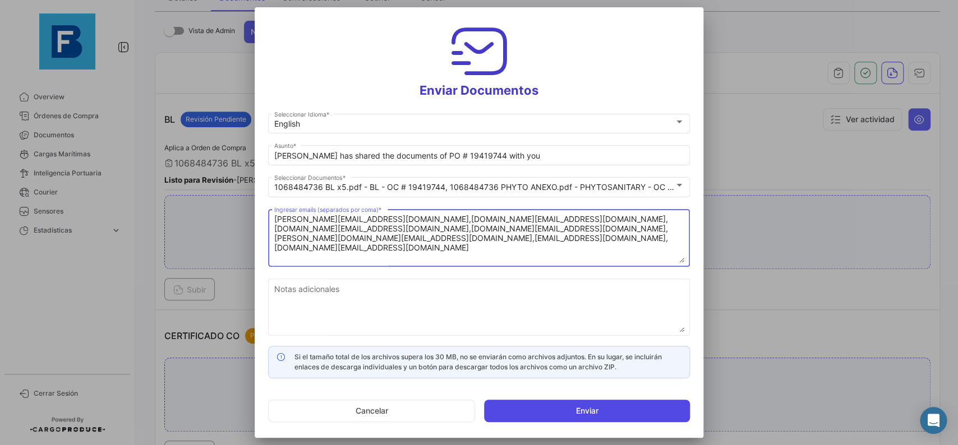
type textarea "[PERSON_NAME][EMAIL_ADDRESS][DOMAIN_NAME],[DOMAIN_NAME][EMAIL_ADDRESS][DOMAIN_N…"
click at [590, 402] on button "Enviar" at bounding box center [587, 411] width 206 height 22
